Goal: Transaction & Acquisition: Purchase product/service

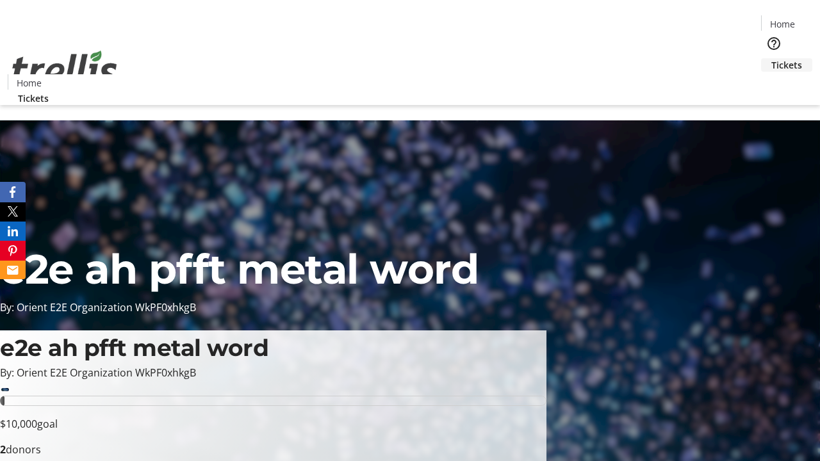
click at [771, 58] on span "Tickets" at bounding box center [786, 64] width 31 height 13
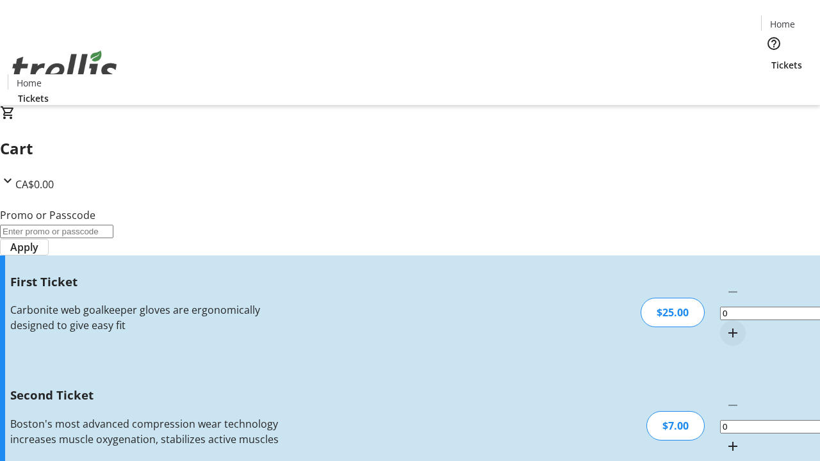
click at [725, 325] on mat-icon "Increment by one" at bounding box center [732, 332] width 15 height 15
type input "1"
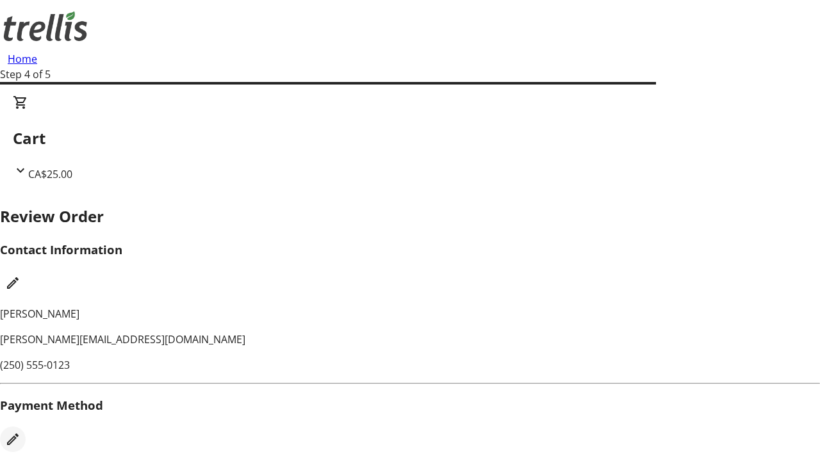
click at [20, 432] on mat-icon "Edit Payment Method" at bounding box center [12, 439] width 15 height 15
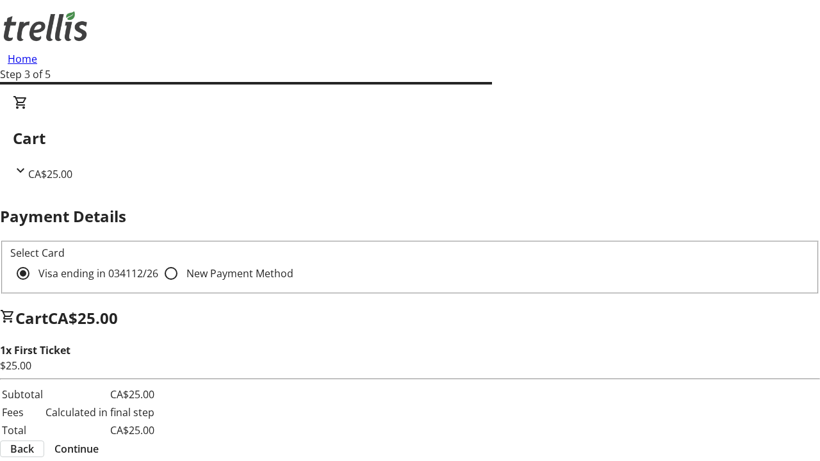
click at [158, 261] on input "New Payment Method" at bounding box center [171, 274] width 26 height 26
radio input "true"
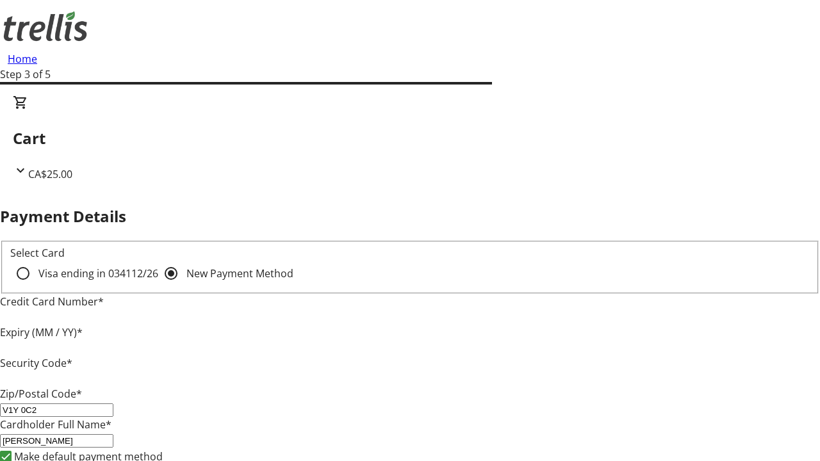
type input "V1Y 0C2"
